Goal: Find specific page/section: Find specific page/section

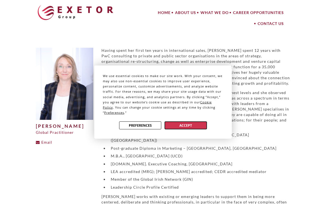
click at [186, 129] on button "Accept" at bounding box center [186, 125] width 42 height 8
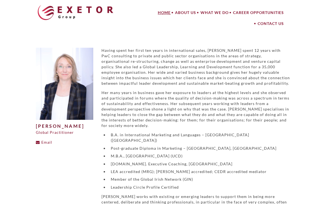
click at [165, 11] on link "Home" at bounding box center [164, 12] width 17 height 11
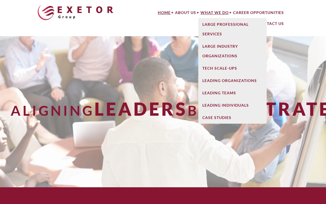
click at [215, 13] on link "What We Do" at bounding box center [214, 12] width 33 height 11
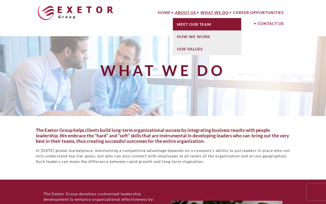
click at [186, 22] on link "Meet Our Team" at bounding box center [207, 24] width 68 height 12
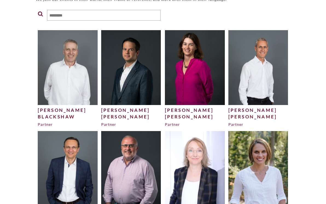
scroll to position [129, 0]
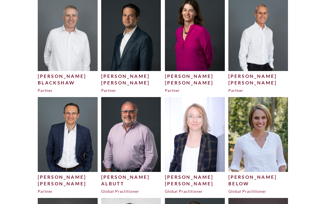
click at [180, 182] on div "[PERSON_NAME]" at bounding box center [195, 183] width 60 height 7
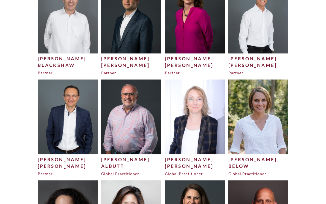
scroll to position [129, 0]
